Goal: Task Accomplishment & Management: Use online tool/utility

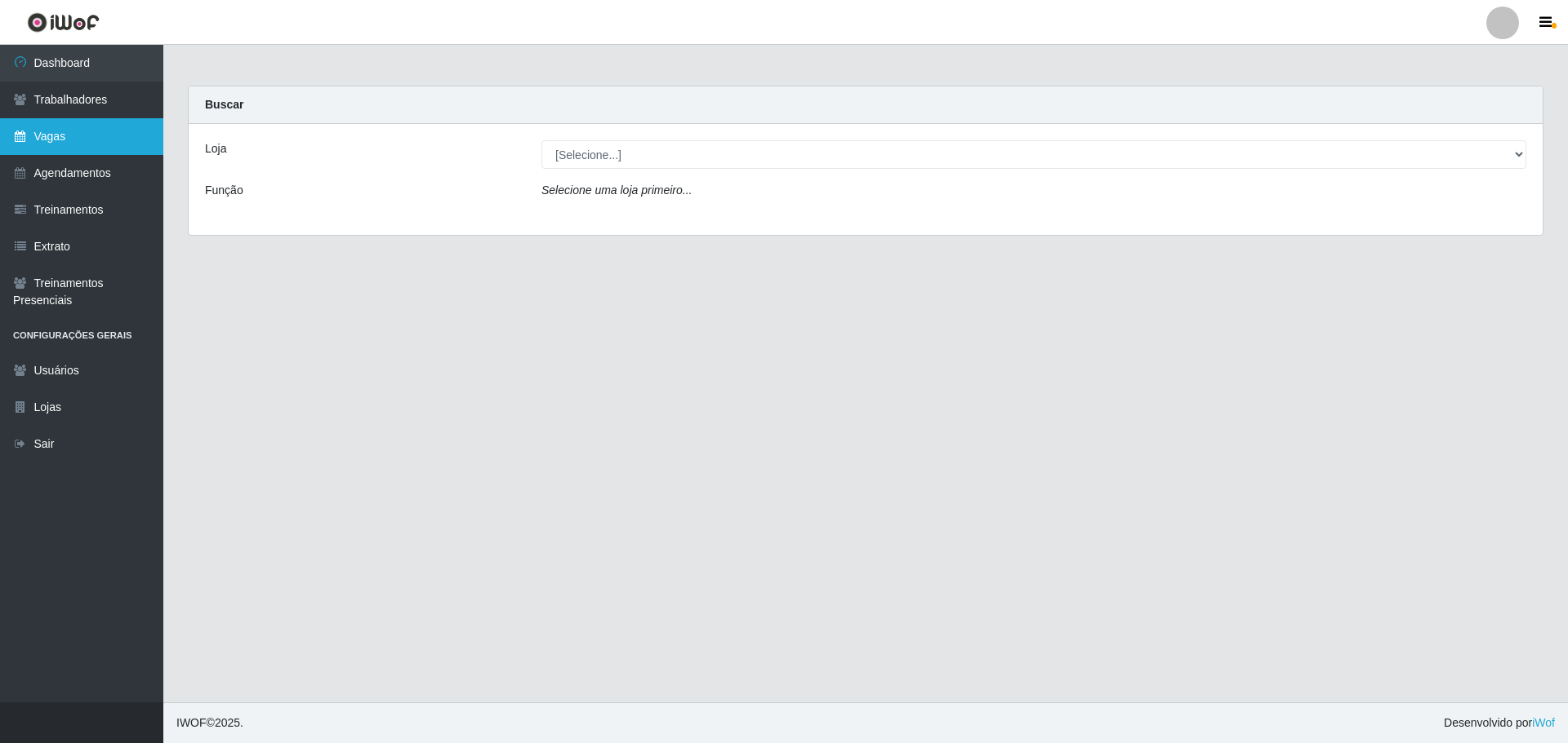
click at [42, 141] on link "Vagas" at bounding box center [81, 137] width 163 height 37
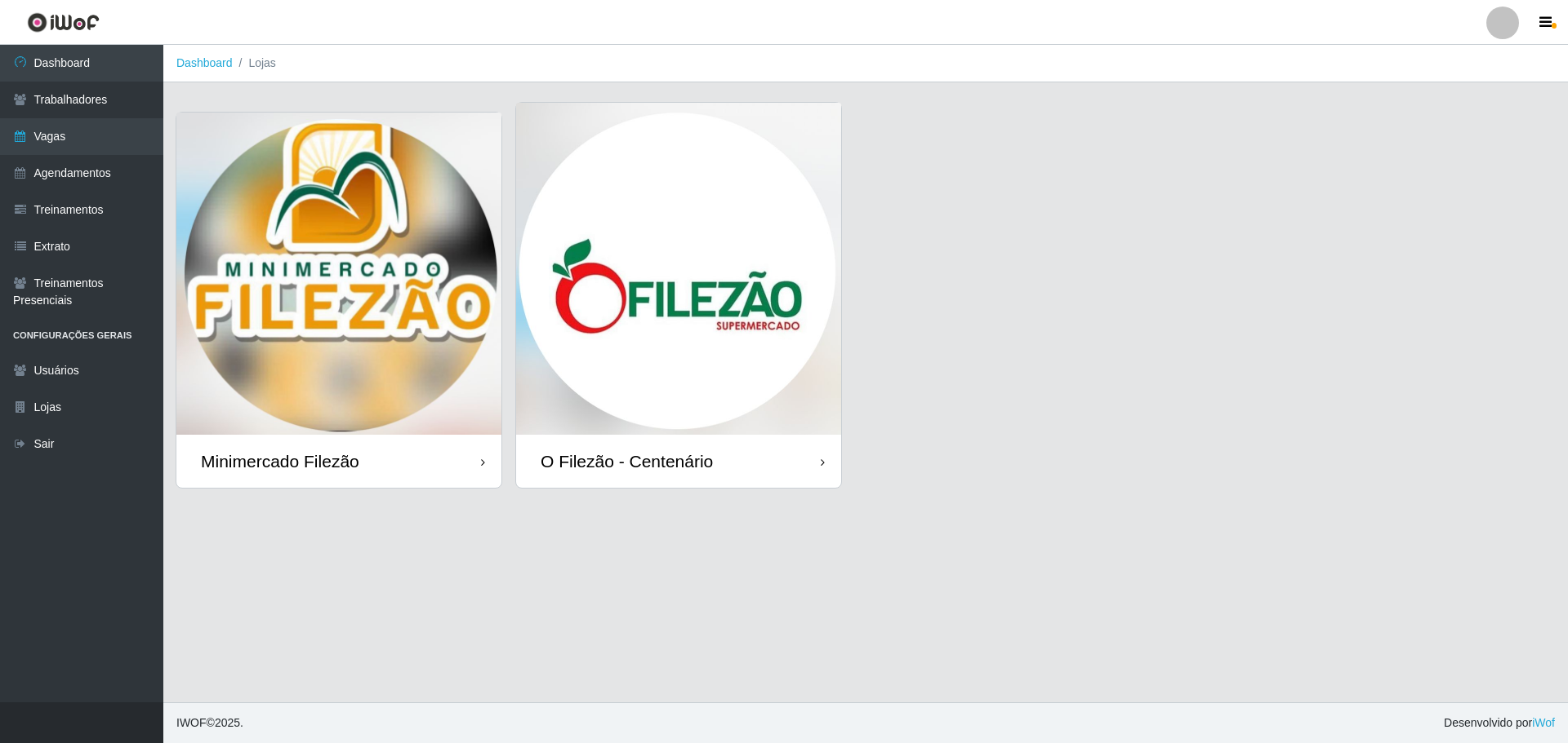
click at [589, 281] on img at bounding box center [678, 269] width 325 height 332
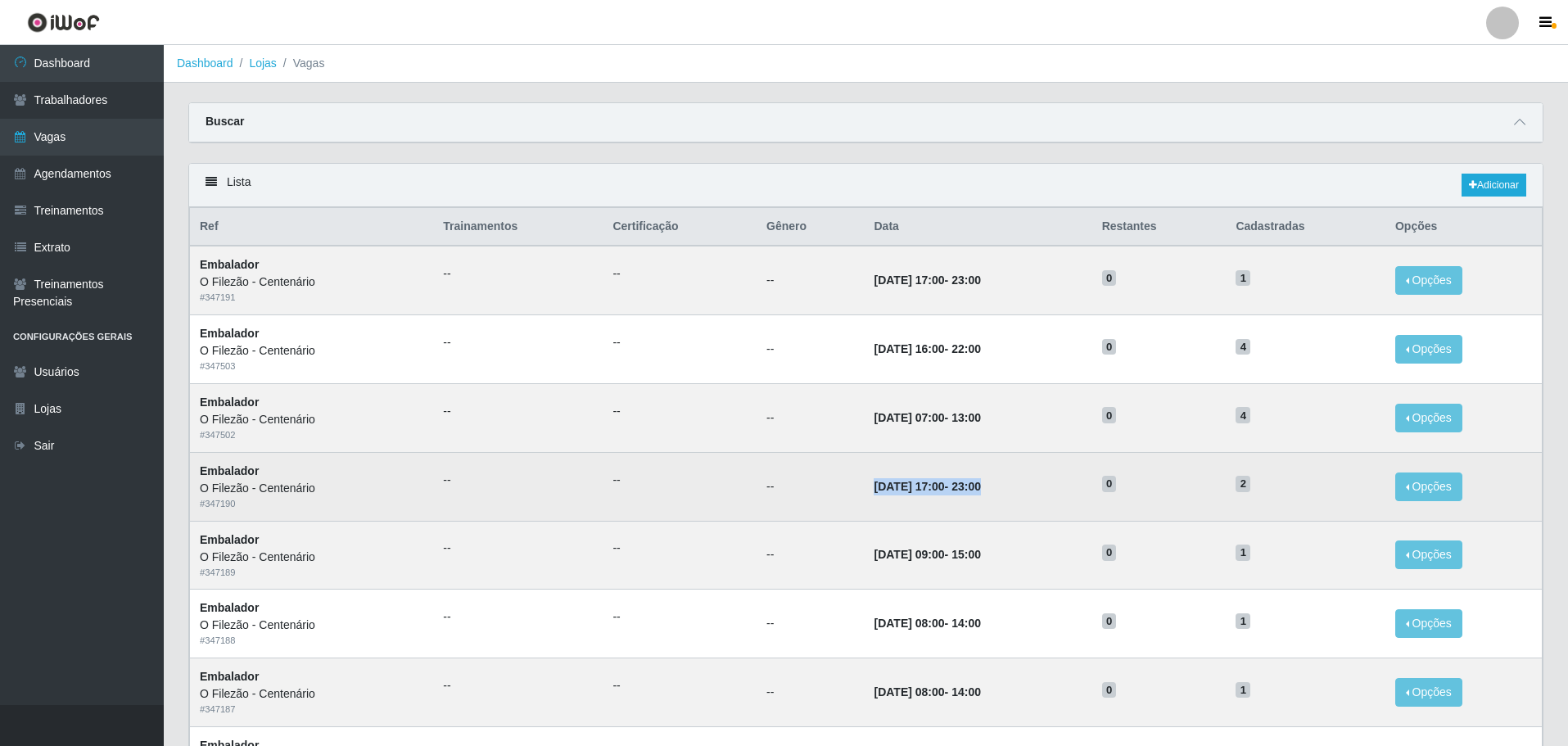
drag, startPoint x: 874, startPoint y: 494, endPoint x: 843, endPoint y: 493, distance: 31.0
click at [864, 493] on td "[DATE] 17:00 - 23:00" at bounding box center [977, 486] width 227 height 69
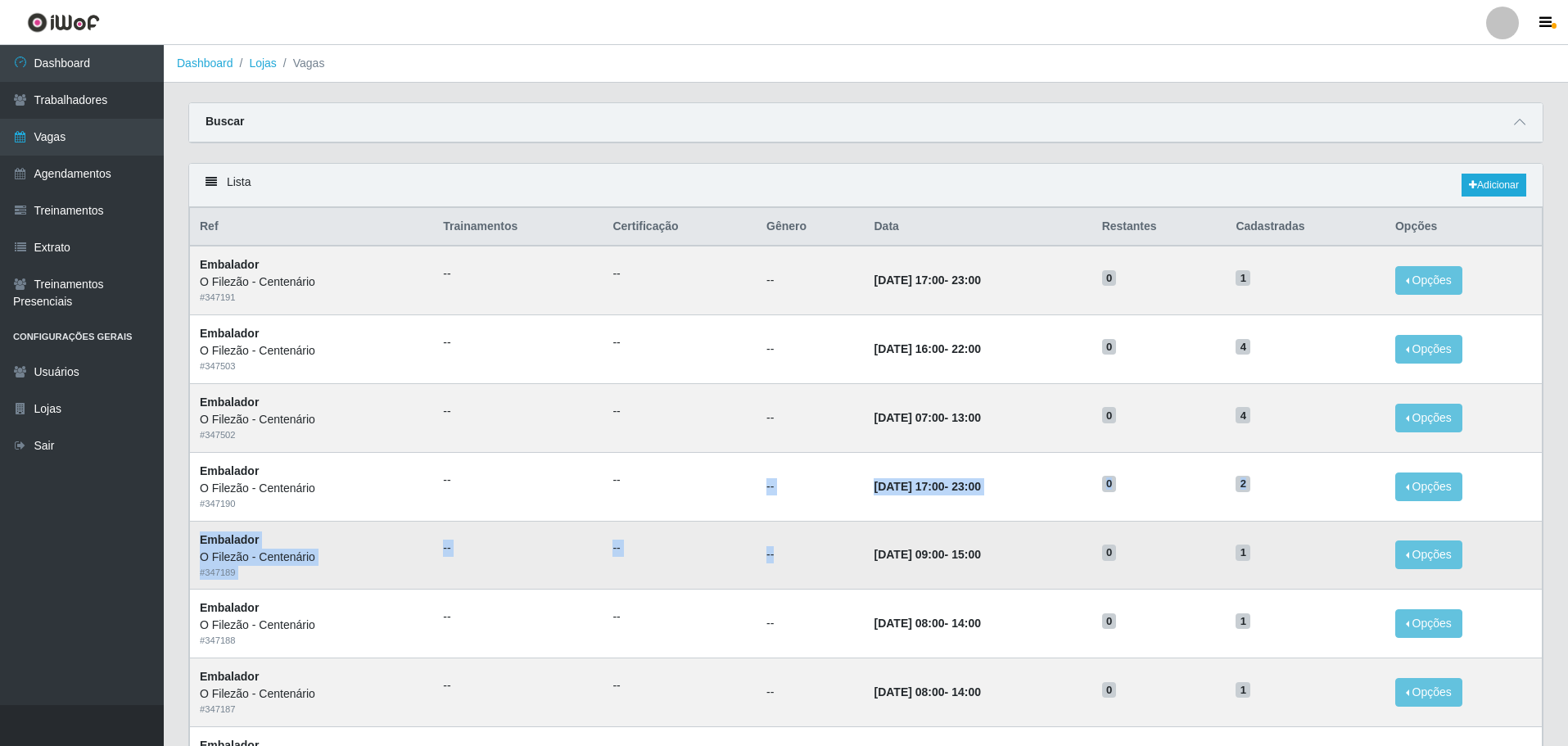
drag, startPoint x: 764, startPoint y: 529, endPoint x: 749, endPoint y: 523, distance: 16.2
click at [749, 523] on tbody "Embalador O Filezão - Centenário # 347191 -- -- -- [DATE] 17:00 - 23:00 0 1 Opç…" at bounding box center [866, 761] width 1353 height 1029
click at [92, 56] on link "Dashboard" at bounding box center [81, 64] width 163 height 37
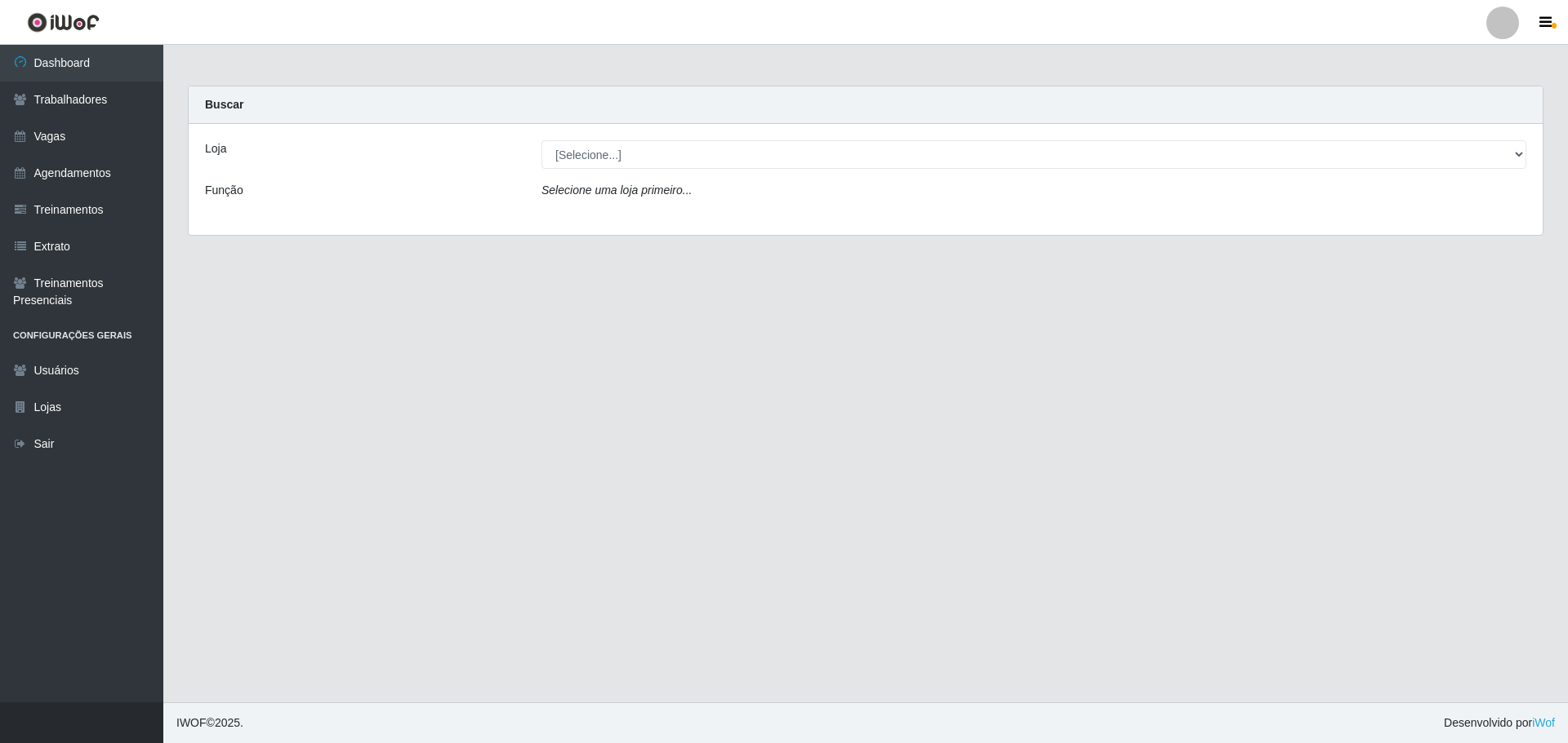
click at [1027, 170] on div "Loja [Selecione...] Minimercado Filezão O Filezão - Centenário Função Selecione…" at bounding box center [866, 179] width 1354 height 111
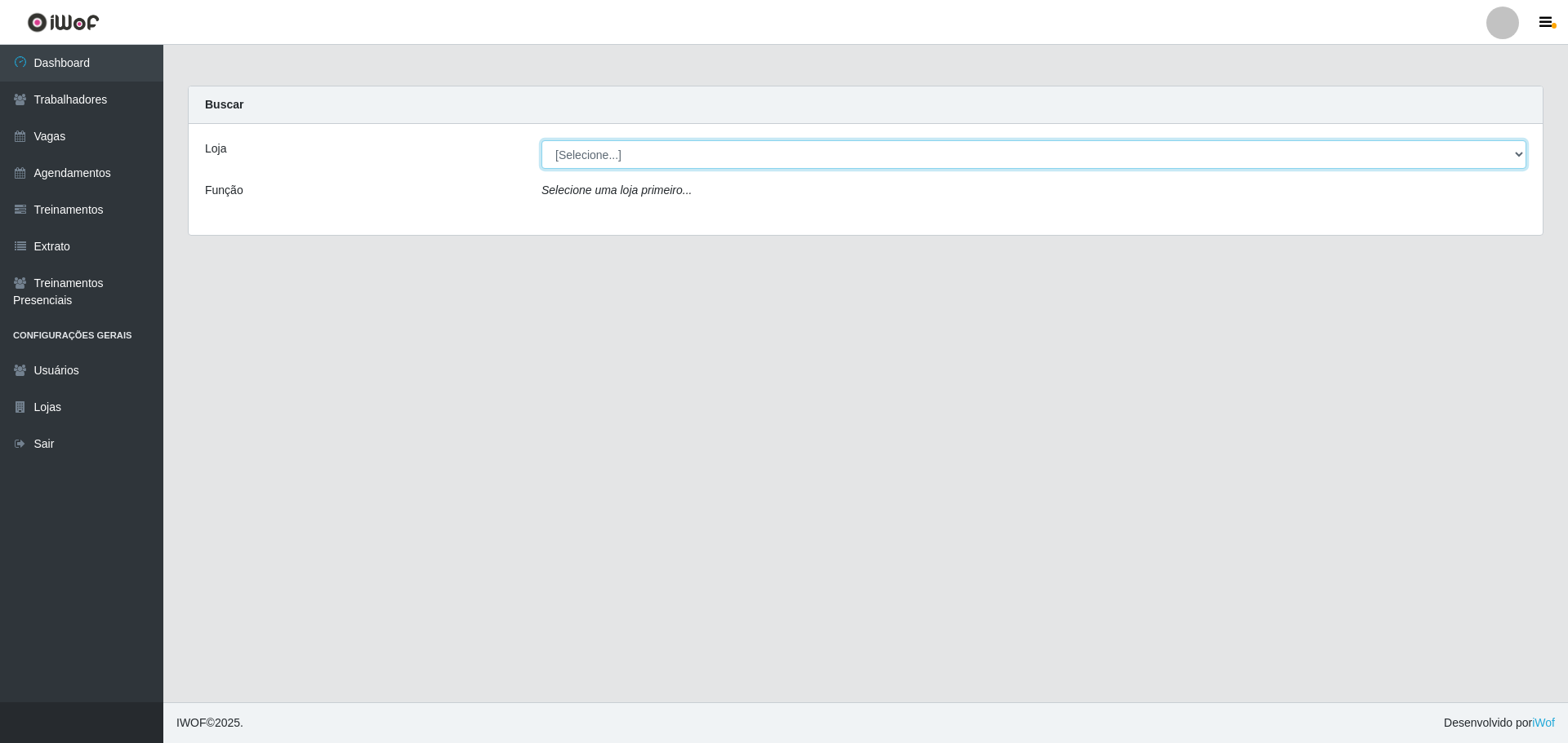
click at [667, 168] on select "[Selecione...] Minimercado Filezão O Filezão - Centenário" at bounding box center [1033, 155] width 985 height 29
select select "203"
click at [541, 141] on select "[Selecione...] Minimercado Filezão O Filezão - Centenário" at bounding box center [1033, 155] width 985 height 29
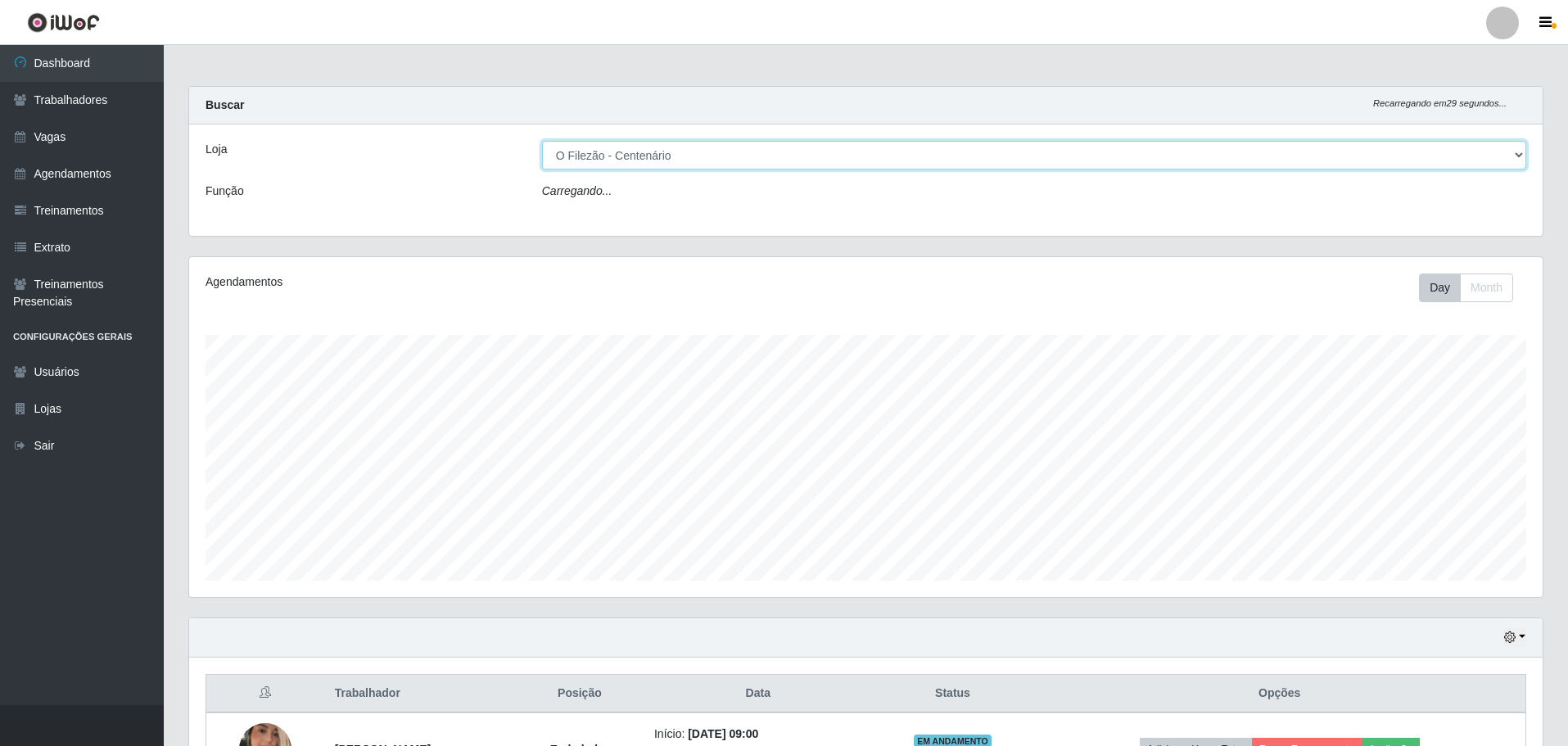
scroll to position [340, 1354]
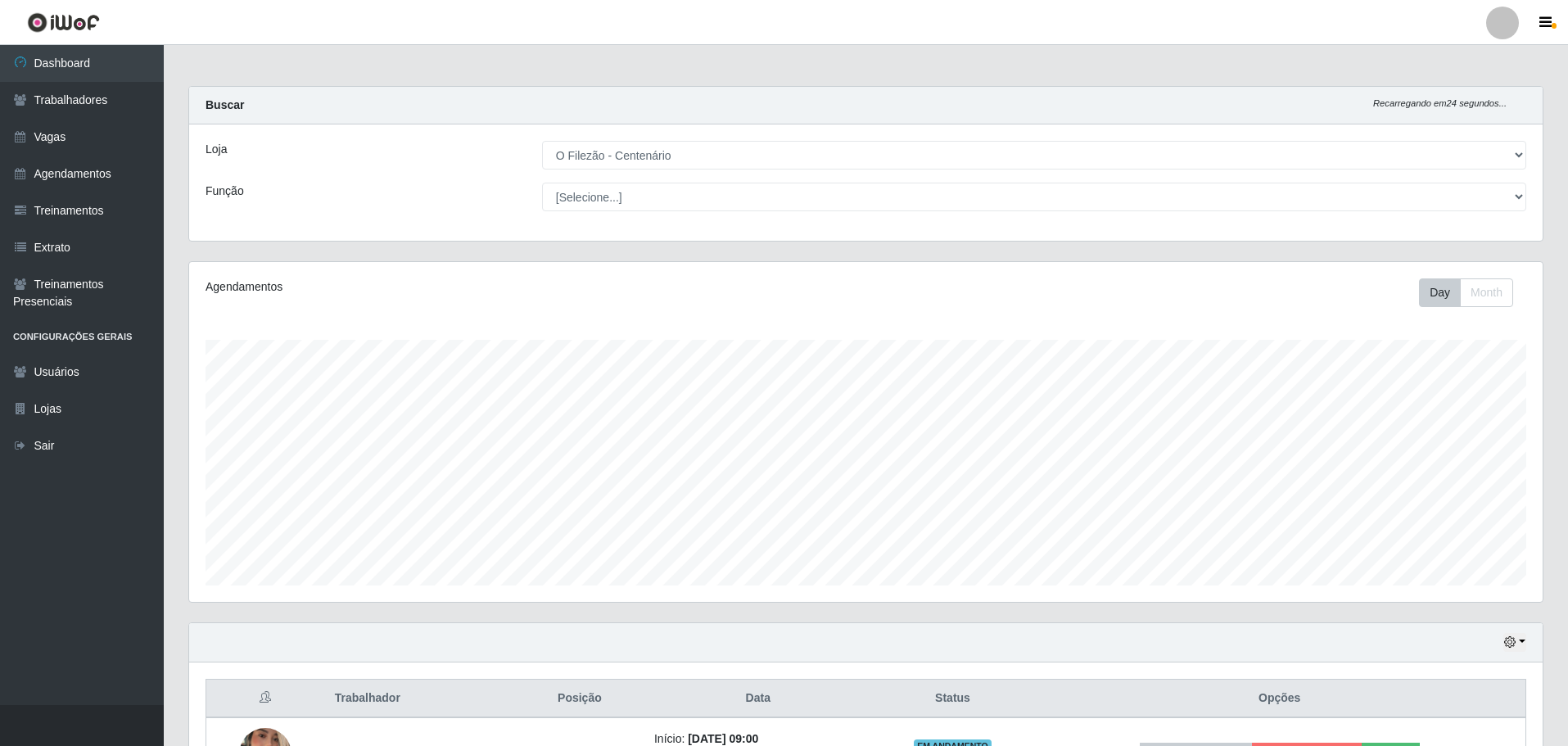
click at [1530, 633] on div "Hoje 1 dia 3 dias 1 Semana Não encerrados" at bounding box center [867, 642] width 1354 height 40
click at [1512, 646] on icon "button" at bounding box center [1510, 642] width 12 height 12
click at [1448, 548] on button "3 dias" at bounding box center [1462, 548] width 130 height 35
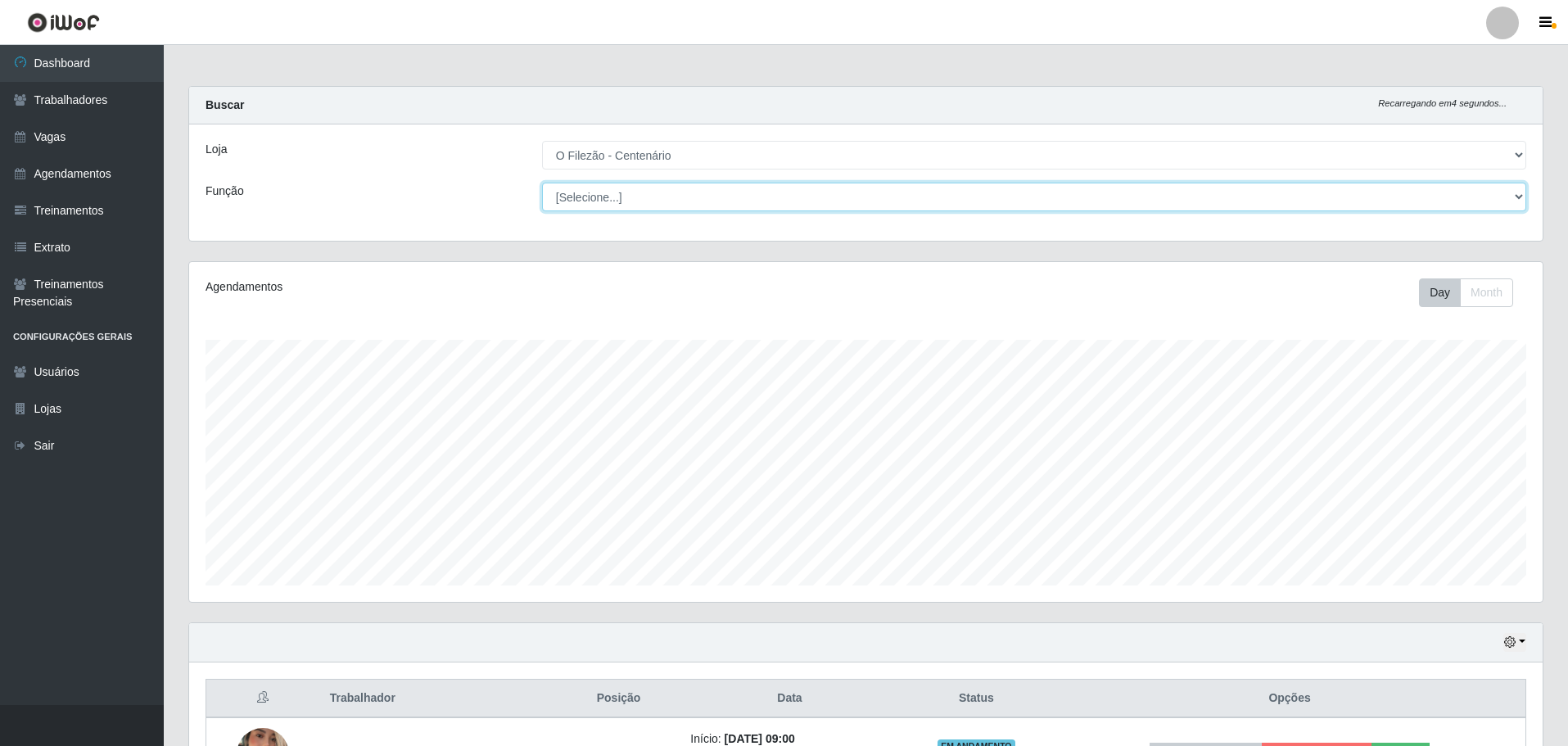
click at [1450, 197] on select "[Selecione...] Auxiliar de Estacionamento Auxiliar de Estacionamento + Auxiliar…" at bounding box center [1035, 197] width 985 height 29
click at [1509, 192] on select "[Selecione...] Auxiliar de Estacionamento Auxiliar de Estacionamento + Auxiliar…" at bounding box center [1035, 197] width 985 height 29
drag, startPoint x: 1563, startPoint y: 403, endPoint x: 1568, endPoint y: 539, distance: 136.1
drag, startPoint x: 1568, startPoint y: 426, endPoint x: 1568, endPoint y: 543, distance: 117.0
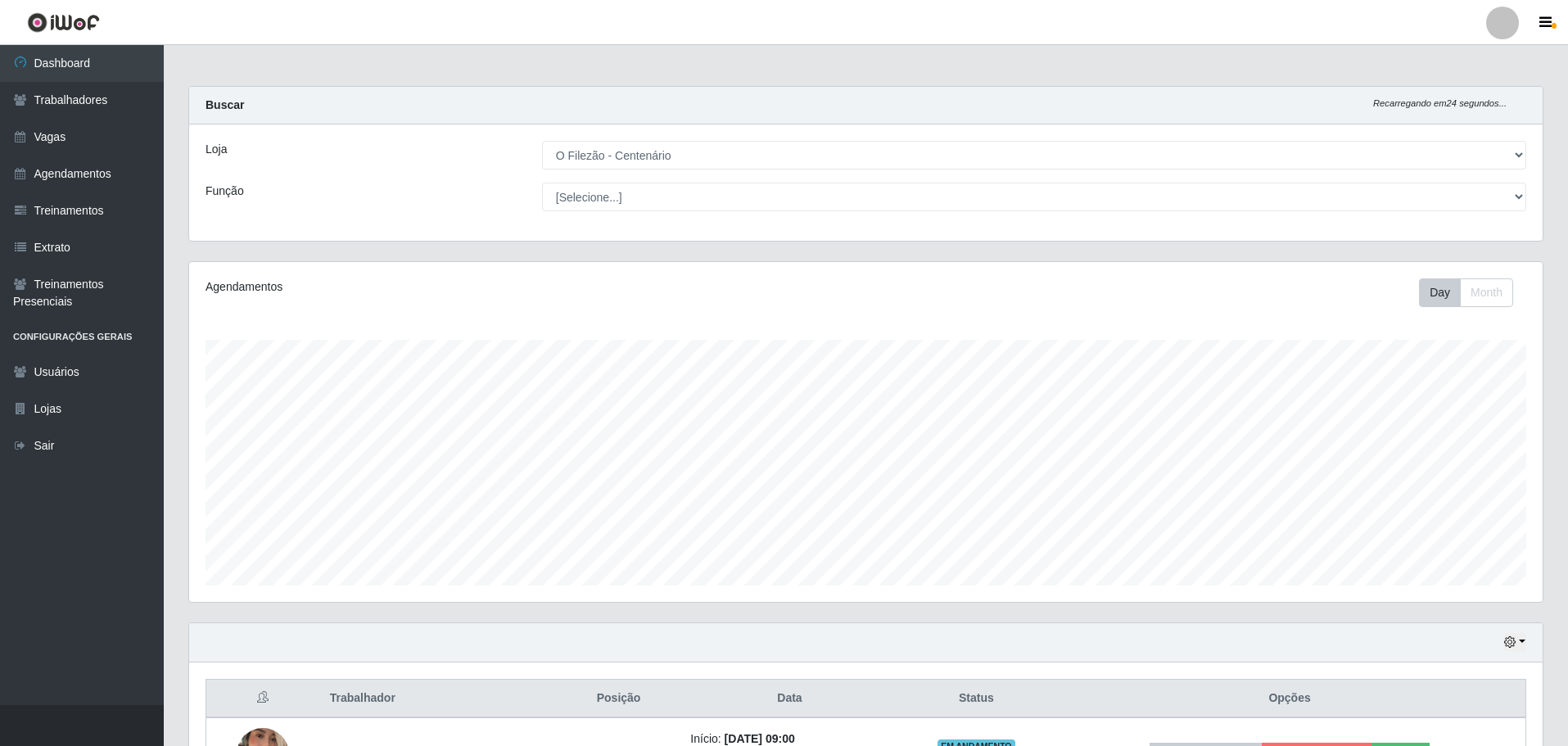
drag, startPoint x: 1561, startPoint y: 398, endPoint x: 1562, endPoint y: 483, distance: 85.0
drag, startPoint x: 1562, startPoint y: 356, endPoint x: 1566, endPoint y: 467, distance: 111.1
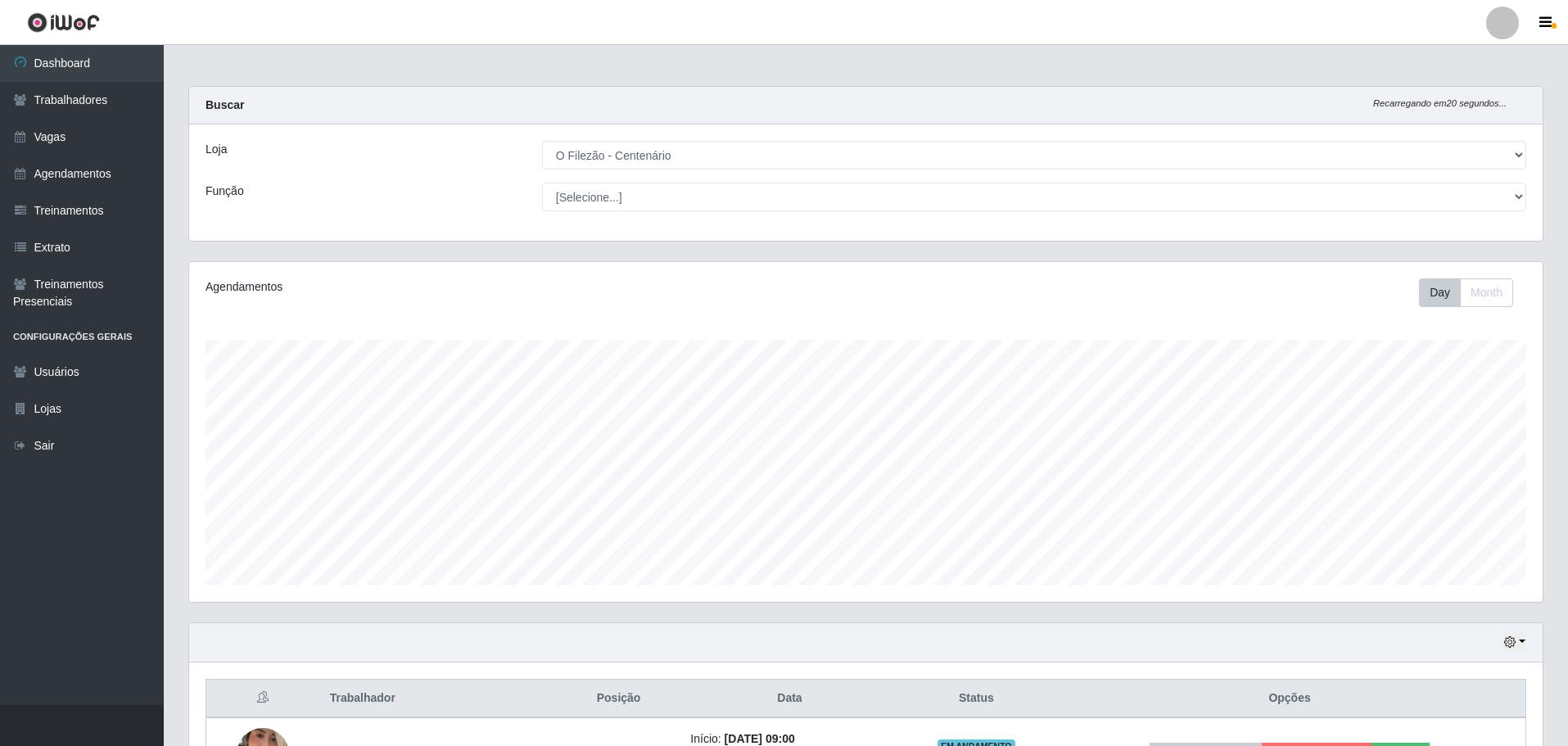
drag, startPoint x: 1562, startPoint y: 340, endPoint x: 1560, endPoint y: 395, distance: 55.0
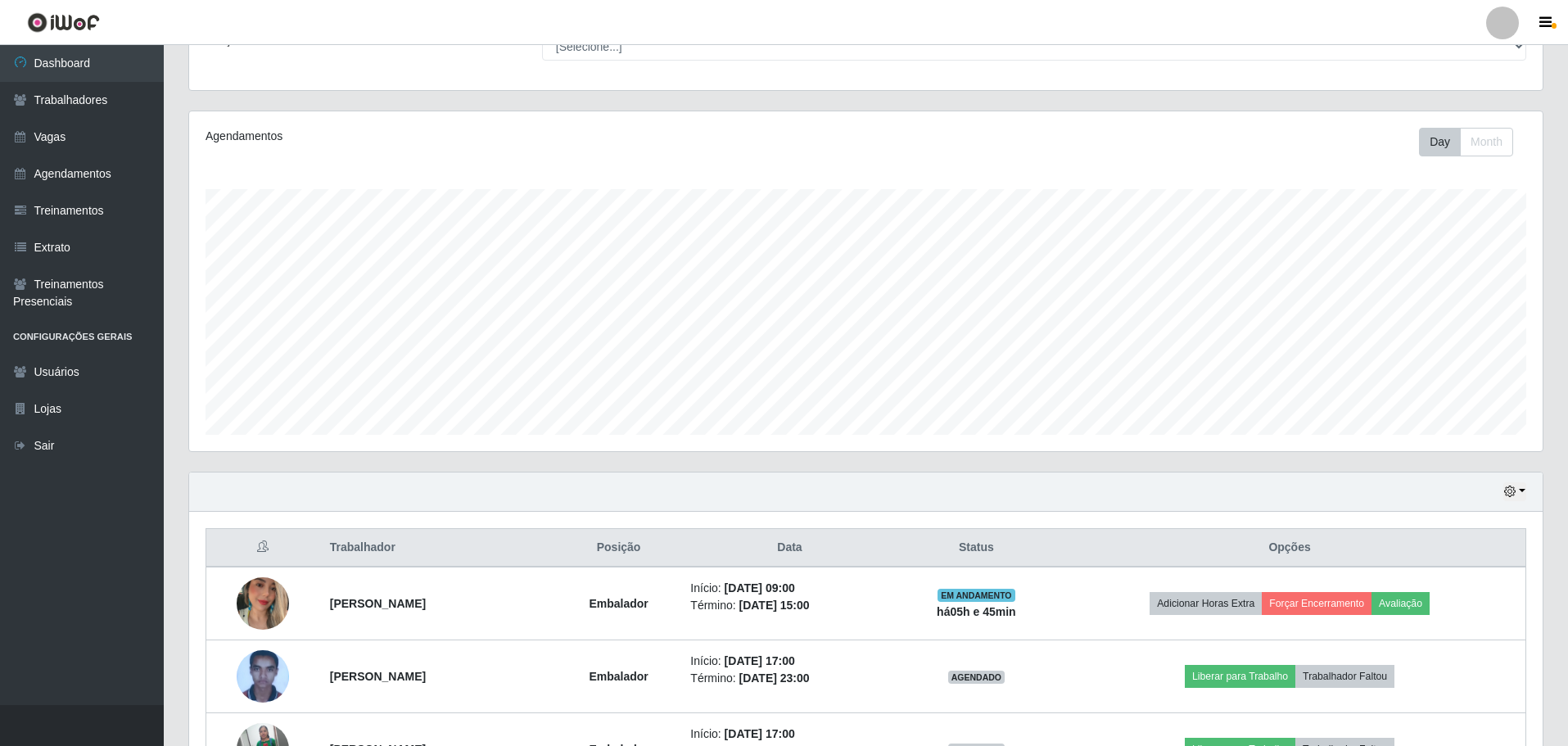
scroll to position [213, 0]
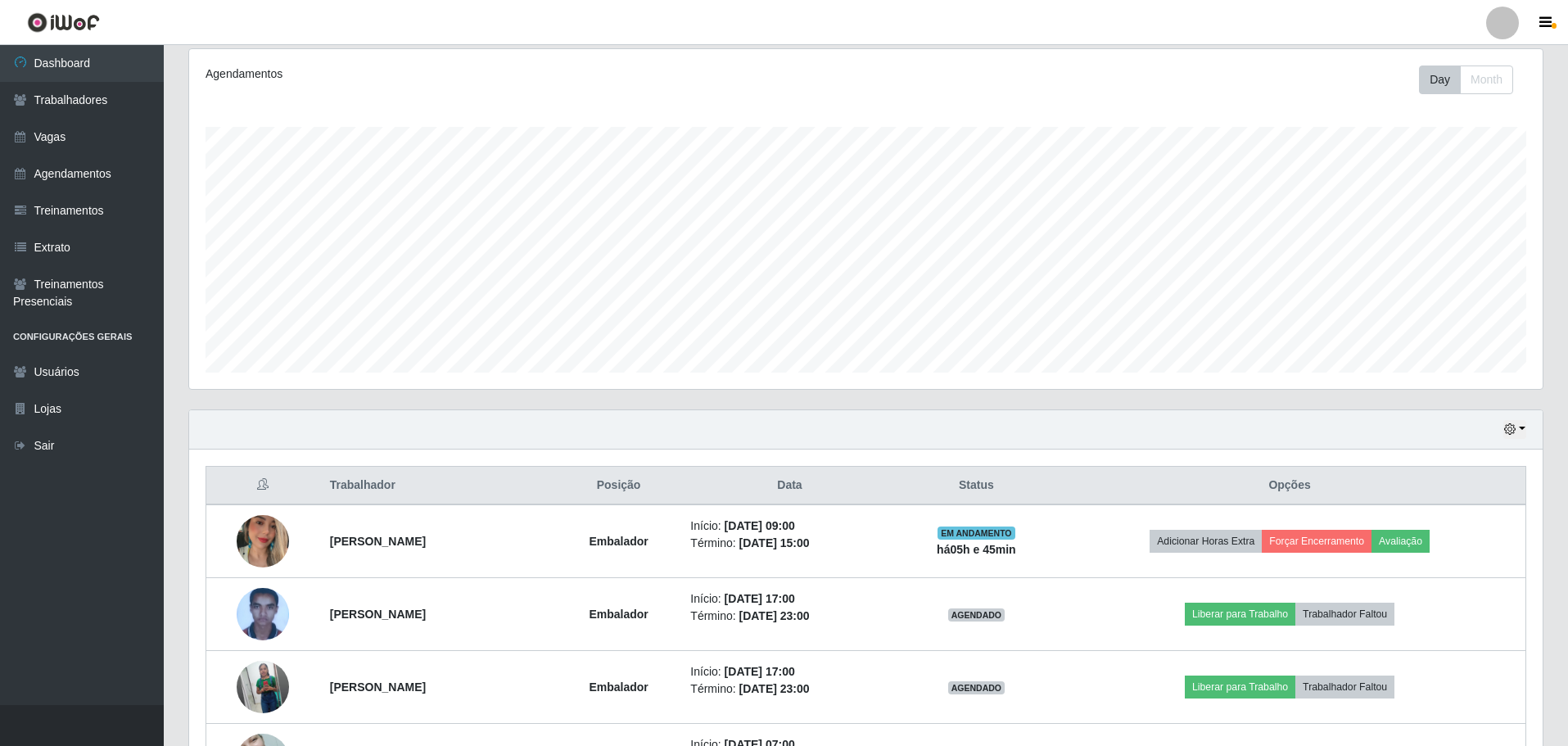
drag, startPoint x: 1568, startPoint y: 324, endPoint x: 1571, endPoint y: 438, distance: 114.0
click at [1568, 438] on html "Perfil Alterar Senha Sair Dashboard Trabalhadores Vagas Agendamentos Treinament…" at bounding box center [784, 622] width 1568 height 1671
drag, startPoint x: 1565, startPoint y: 431, endPoint x: 1560, endPoint y: 552, distance: 121.1
click at [1560, 552] on div "Carregando... Buscar Recarregando em 9 segundos... Loja [Selecione...] Minimerc…" at bounding box center [866, 645] width 1405 height 1544
drag, startPoint x: 1563, startPoint y: 384, endPoint x: 1566, endPoint y: 548, distance: 164.0
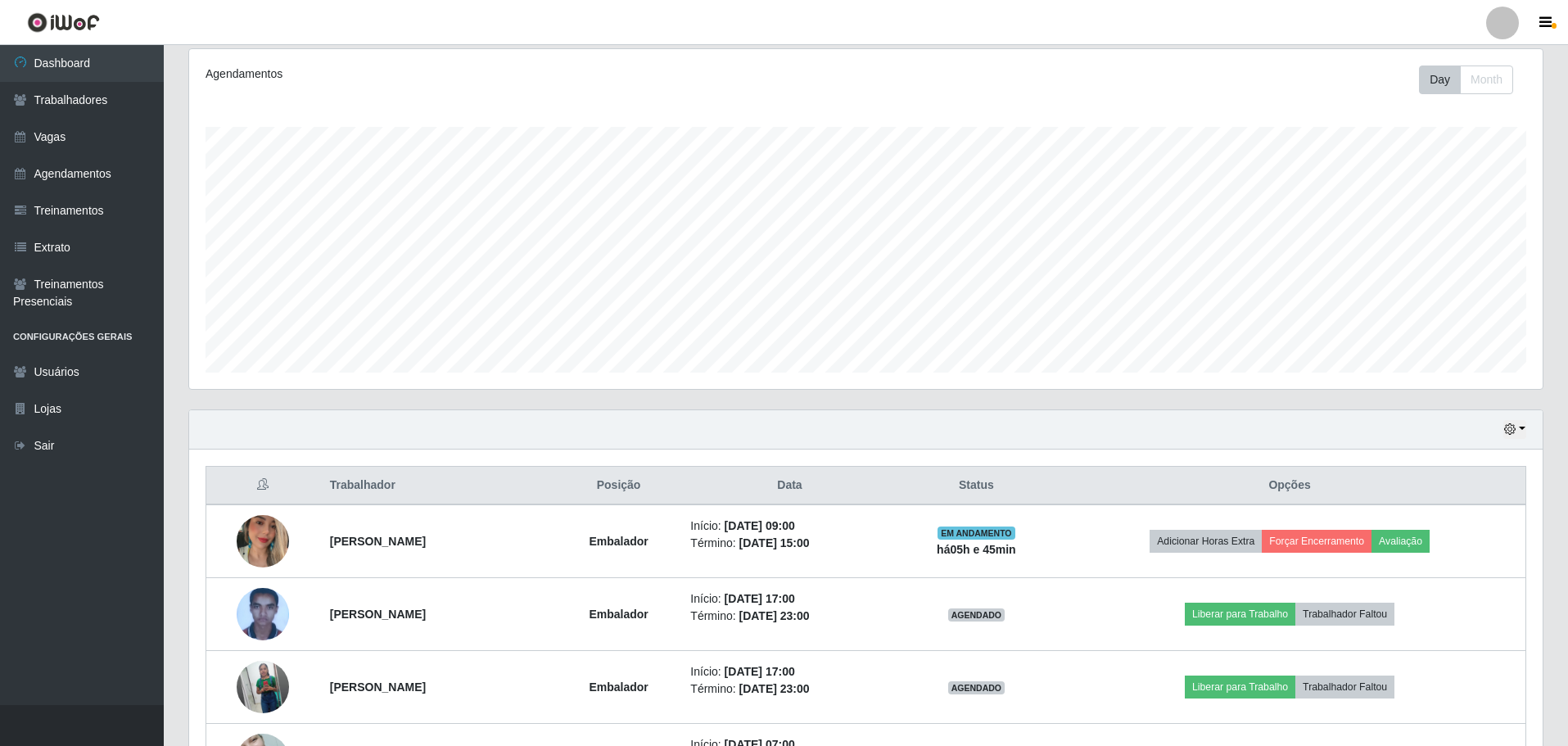
click at [1566, 548] on div "Carregando... Buscar Recarregando em 7 segundos... Loja [Selecione...] Minimerc…" at bounding box center [866, 645] width 1405 height 1544
drag, startPoint x: 1562, startPoint y: 483, endPoint x: 1565, endPoint y: 557, distance: 74.1
click at [1565, 557] on div "Carregando... Buscar Recarregando em 6 segundos... Loja [Selecione...] Minimerc…" at bounding box center [866, 645] width 1405 height 1544
drag, startPoint x: 1561, startPoint y: 458, endPoint x: 1562, endPoint y: 517, distance: 59.0
click at [1562, 517] on div "Carregando... Buscar Recarregando em 25 segundos... Loja [Selecione...] Minimer…" at bounding box center [866, 645] width 1405 height 1544
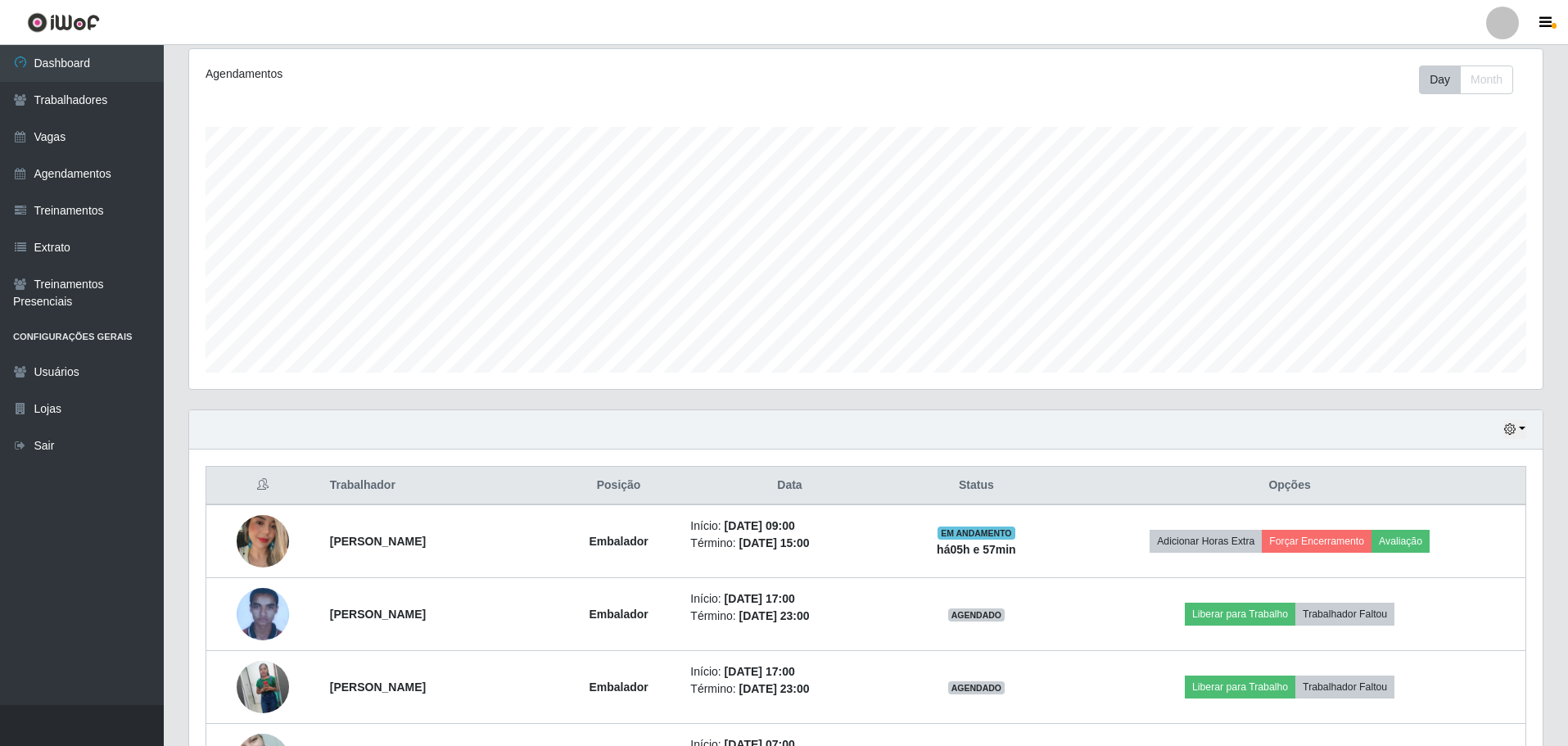
scroll to position [866, 0]
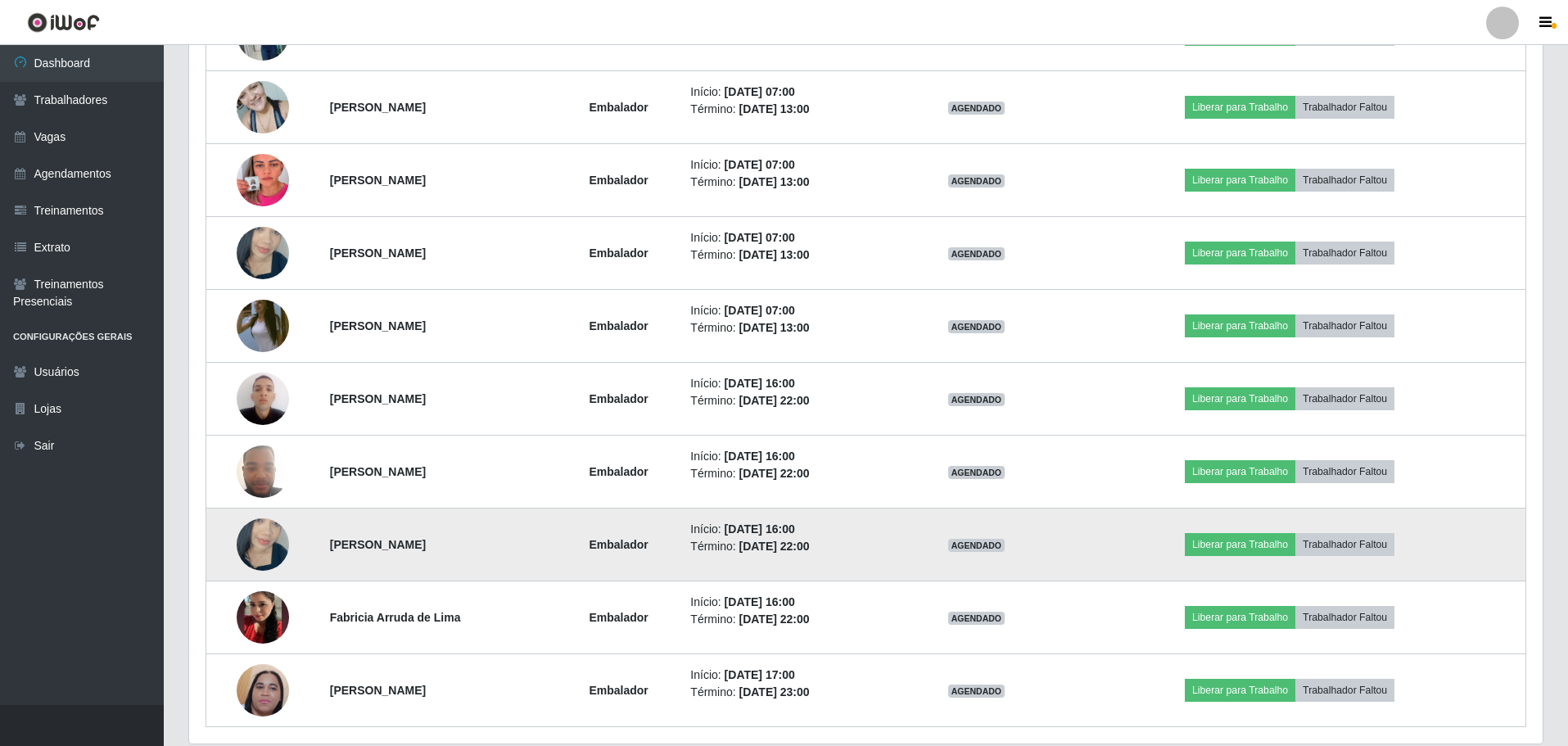
click at [1477, 567] on td "Liberar para Trabalho Trabalhador Faltou" at bounding box center [1290, 545] width 472 height 73
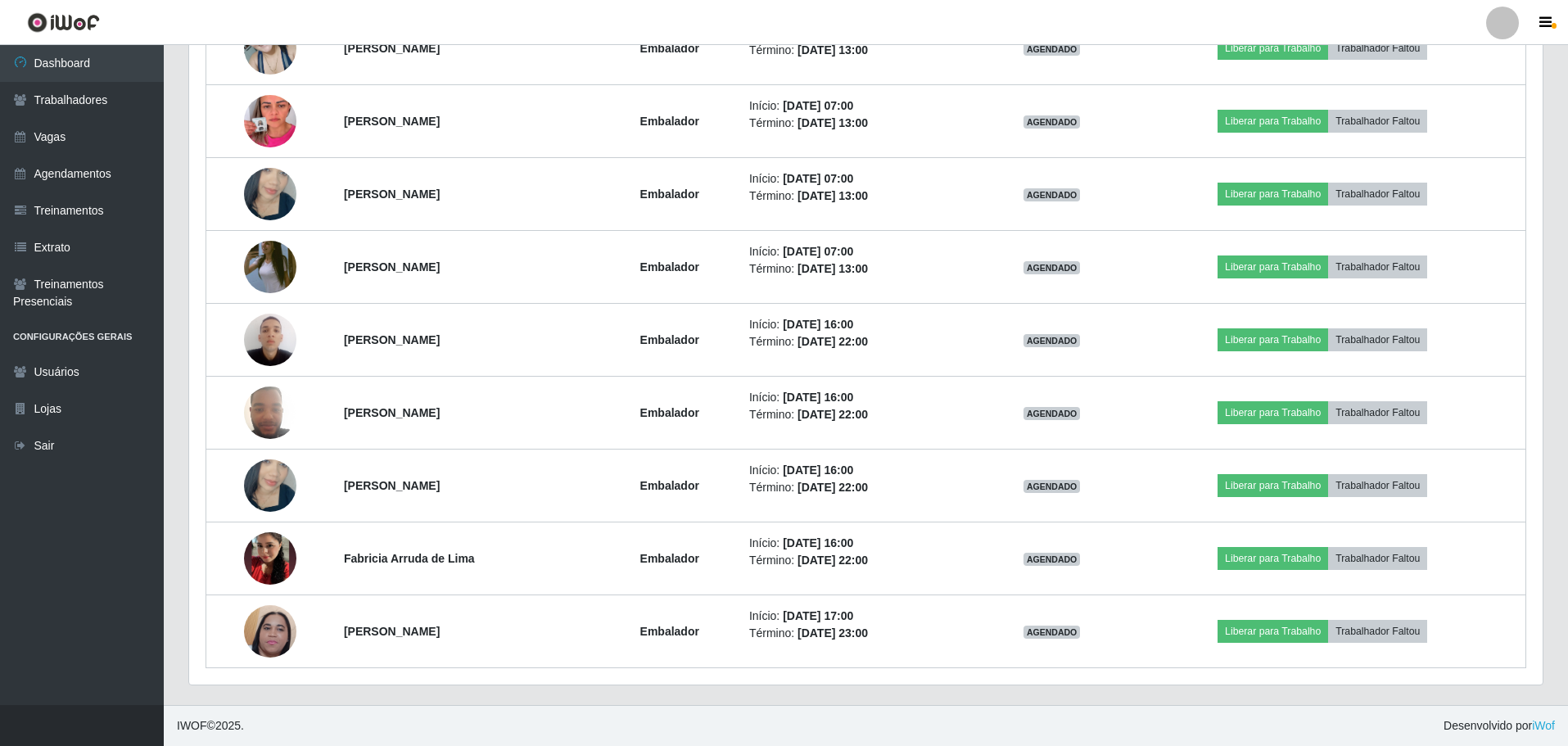
scroll to position [852, 0]
